Goal: Check status

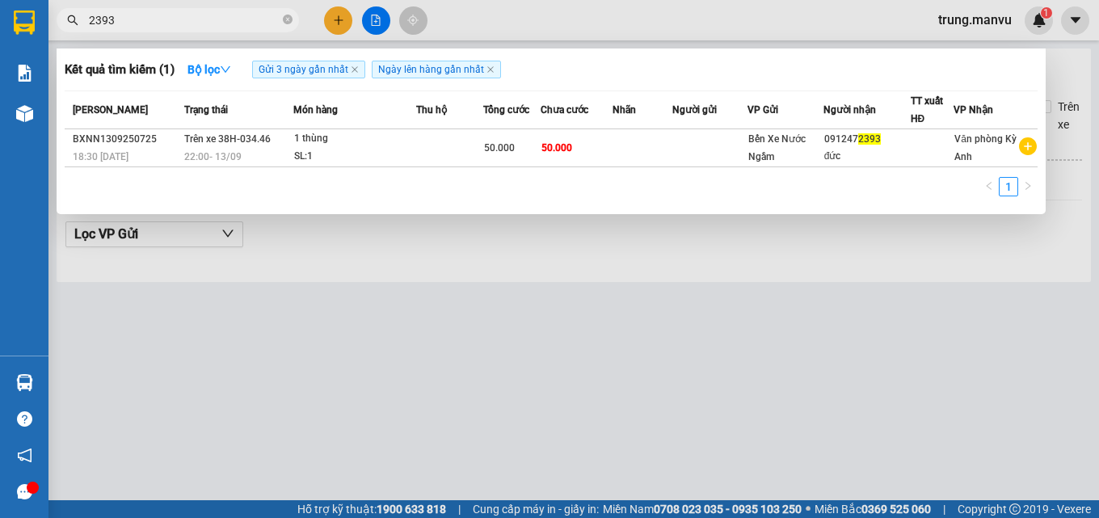
click at [160, 26] on input "2393" at bounding box center [184, 20] width 191 height 18
click at [122, 28] on input "2393" at bounding box center [184, 20] width 191 height 18
click at [373, 14] on div at bounding box center [549, 259] width 1099 height 518
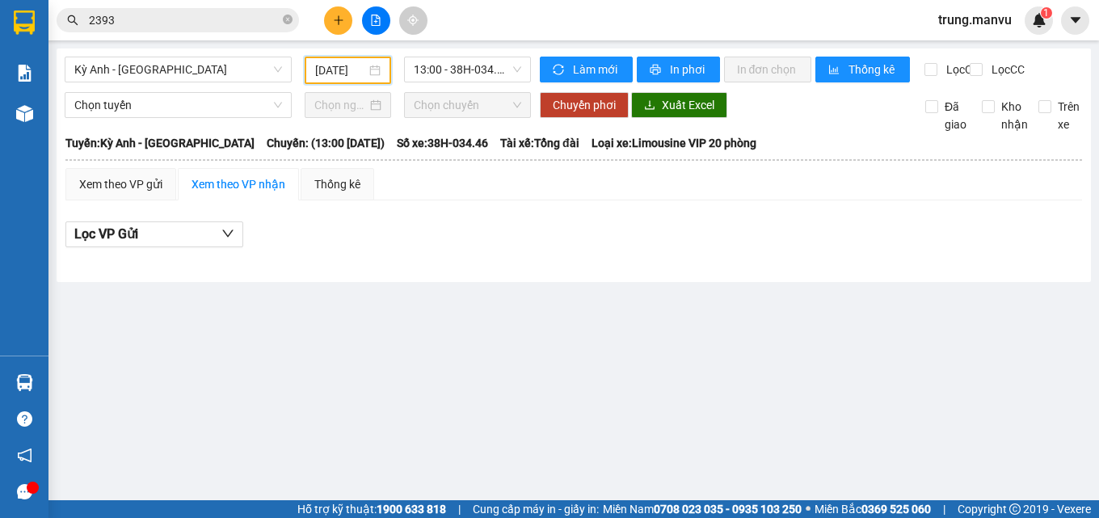
click at [354, 70] on input "[DATE]" at bounding box center [341, 70] width 52 height 18
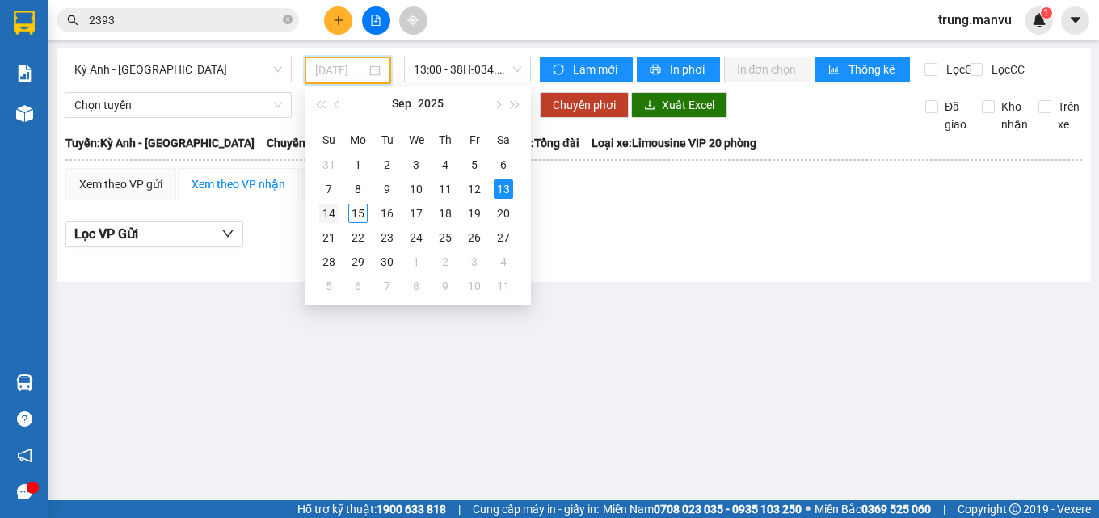
click at [336, 212] on div "14" at bounding box center [328, 213] width 19 height 19
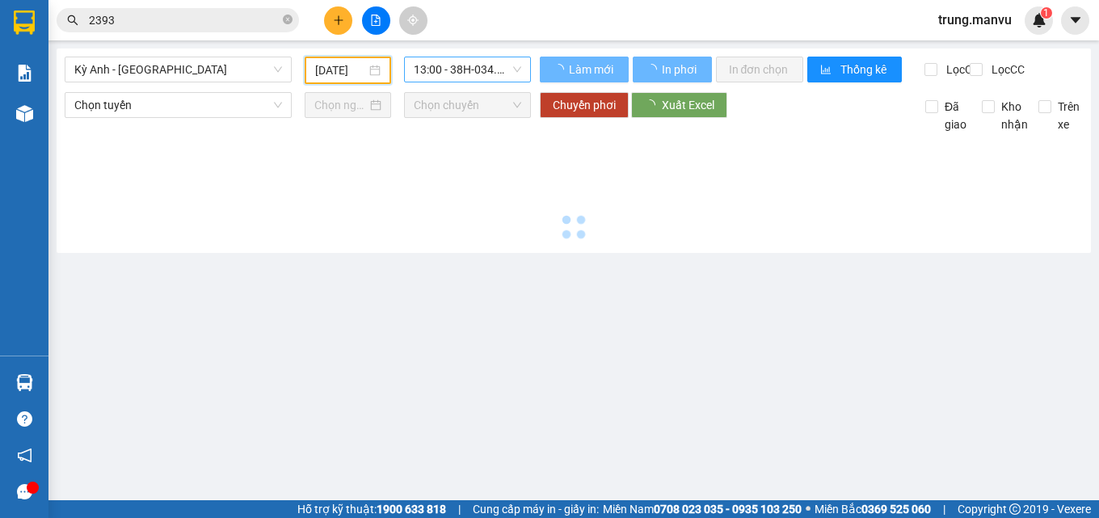
type input "[DATE]"
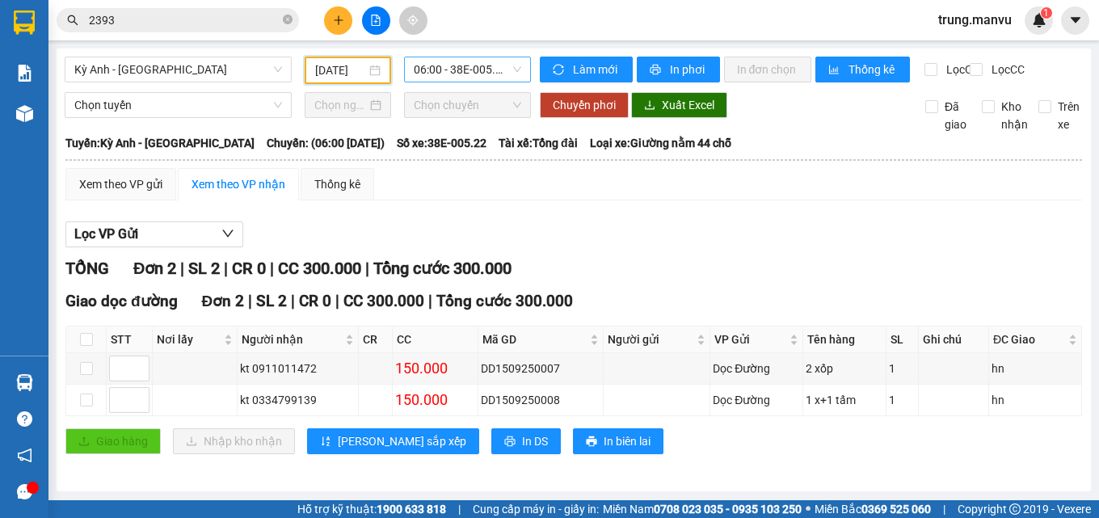
click at [468, 75] on span "06:00 - 38E-005.22" at bounding box center [467, 69] width 107 height 24
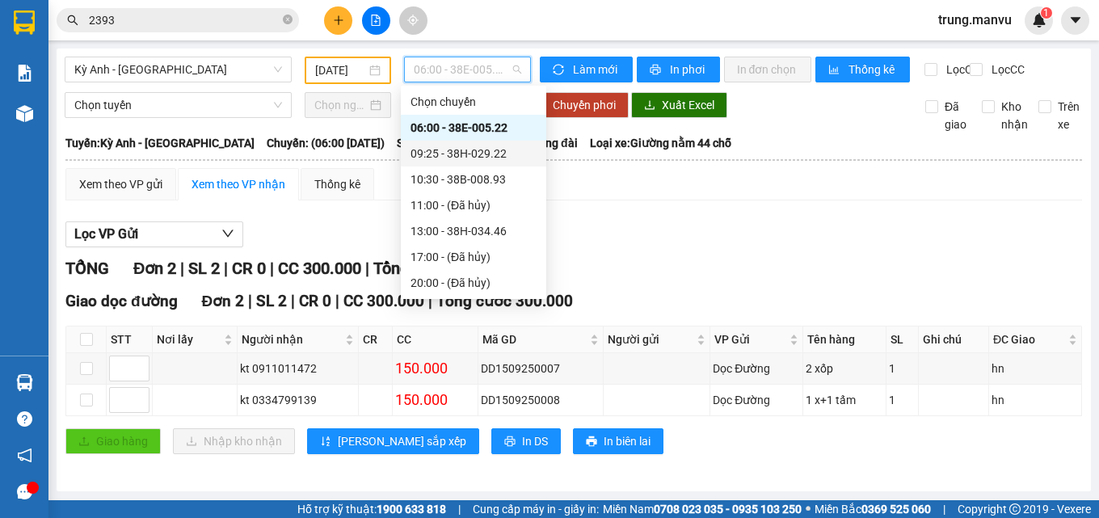
click at [489, 157] on div "09:25 - 38H-029.22" at bounding box center [473, 154] width 126 height 18
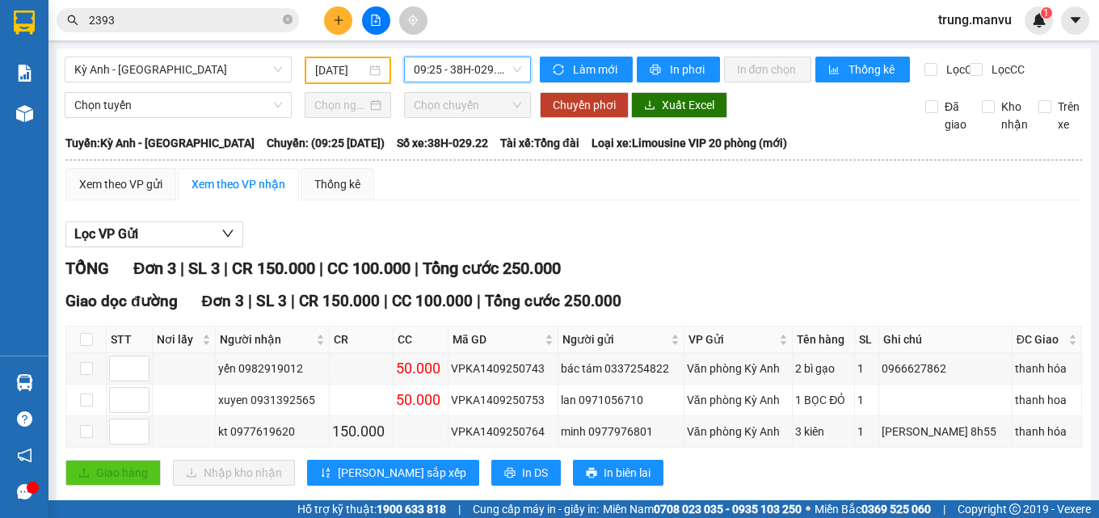
scroll to position [43, 0]
